Goal: Task Accomplishment & Management: Complete application form

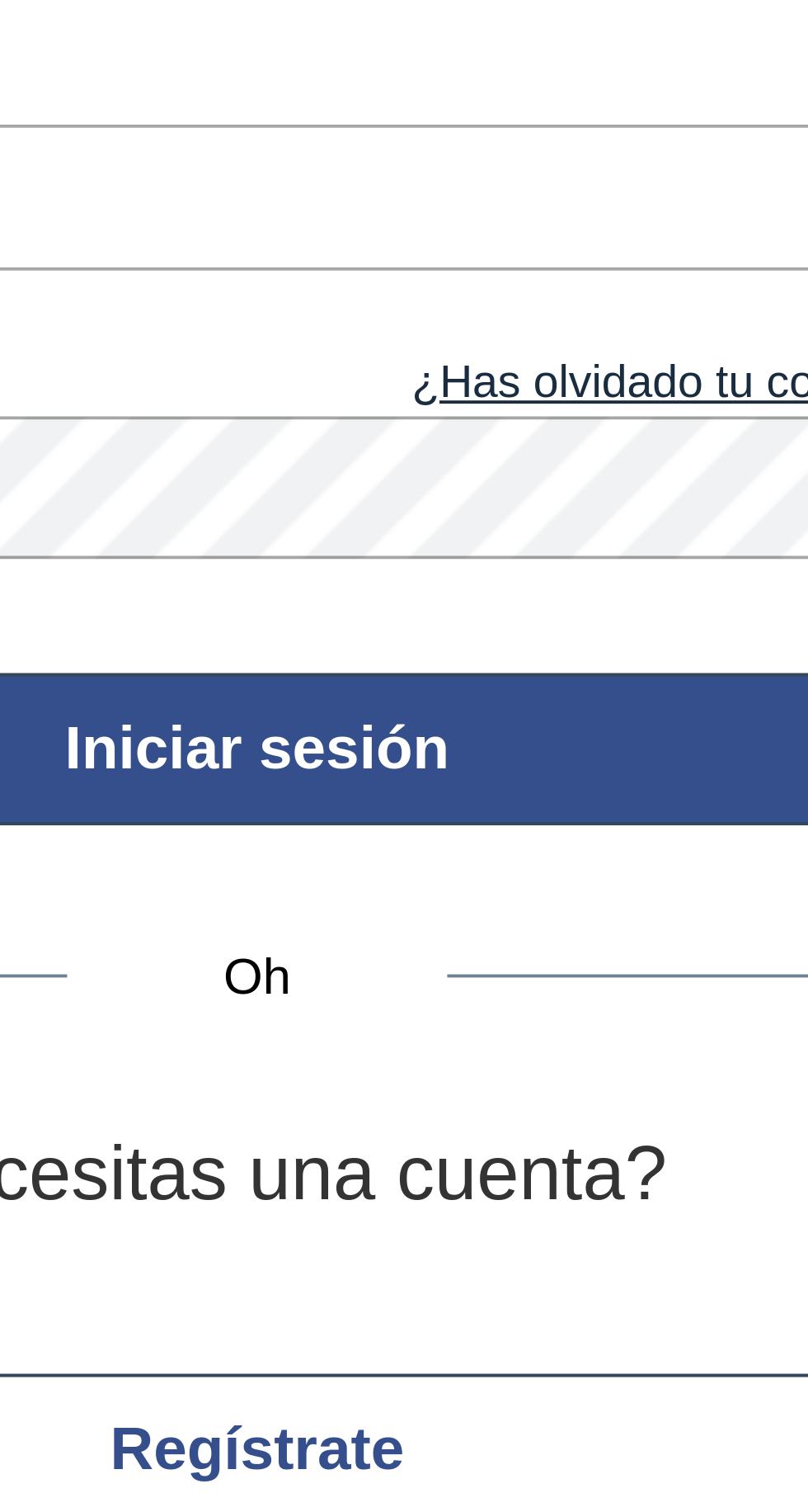
click at [571, 354] on font "Iniciar sesión" at bounding box center [552, 358] width 100 height 17
